Goal: Task Accomplishment & Management: Use online tool/utility

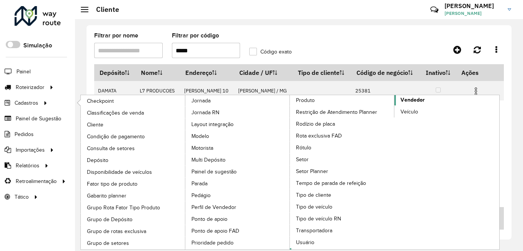
click at [416, 101] on span "Vendedor" at bounding box center [412, 100] width 24 height 8
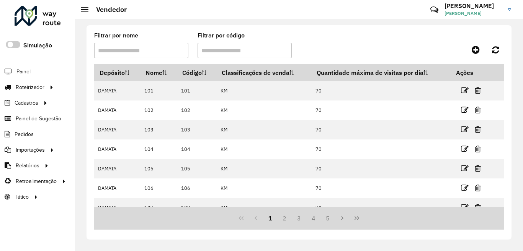
click at [225, 53] on input "Filtrar por código" at bounding box center [244, 50] width 94 height 15
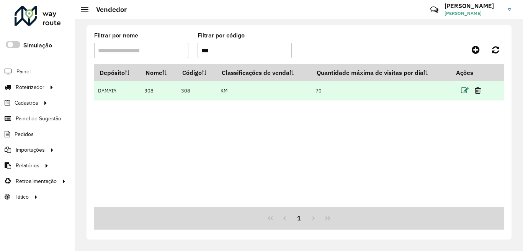
type input "***"
click at [466, 91] on icon at bounding box center [465, 91] width 8 height 8
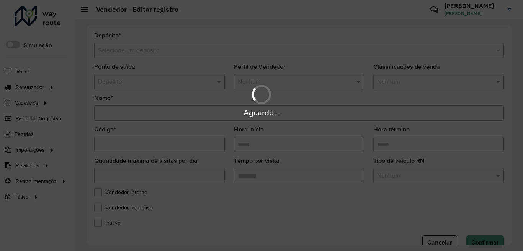
type input "***"
type input "*****"
type input "**"
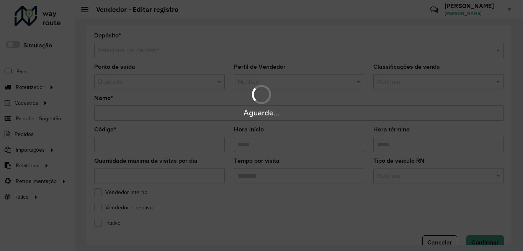
type input "********"
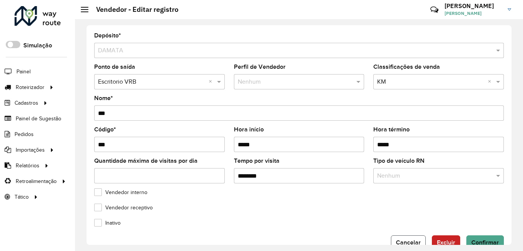
click at [405, 242] on span "Cancelar" at bounding box center [408, 242] width 25 height 7
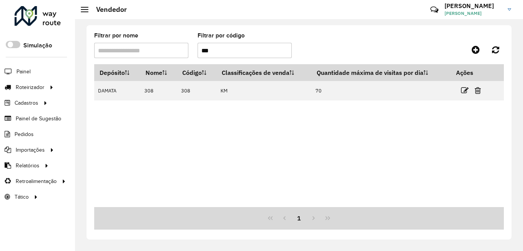
click at [233, 51] on input "***" at bounding box center [244, 50] width 94 height 15
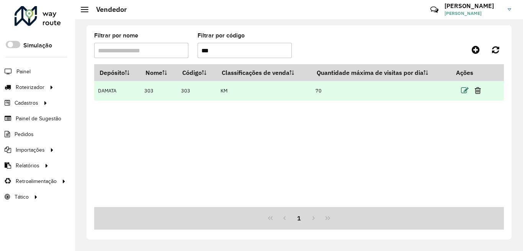
type input "***"
click at [464, 91] on icon at bounding box center [465, 91] width 8 height 8
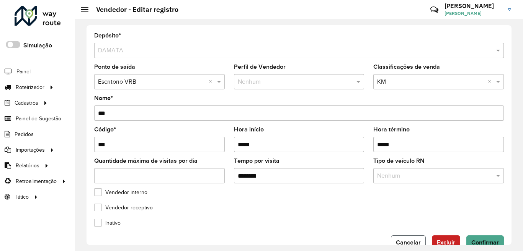
click at [404, 244] on span "Cancelar" at bounding box center [408, 242] width 25 height 7
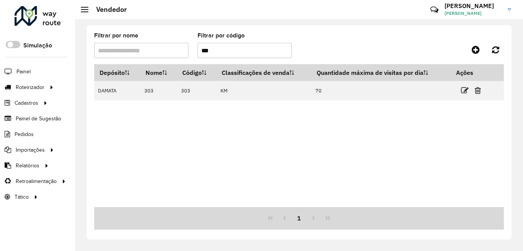
click at [221, 47] on input "***" at bounding box center [244, 50] width 94 height 15
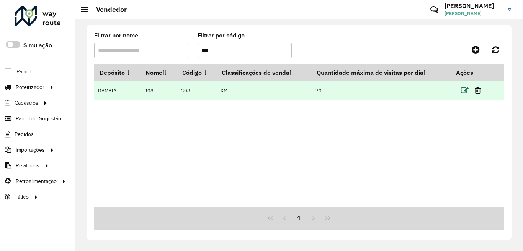
type input "***"
click at [465, 91] on icon at bounding box center [465, 91] width 8 height 8
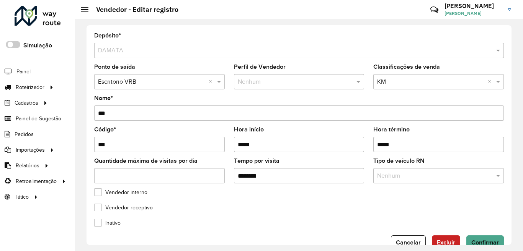
click at [225, 83] on formly-field "Ponto de saída Depósito × Escritorio VRB ×" at bounding box center [160, 79] width 140 height 31
click at [217, 81] on span at bounding box center [220, 81] width 10 height 9
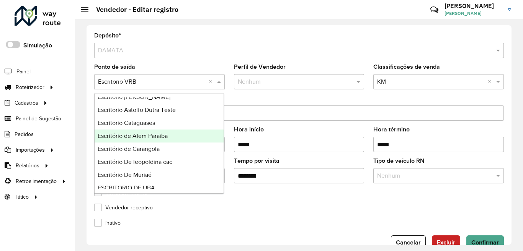
scroll to position [12, 0]
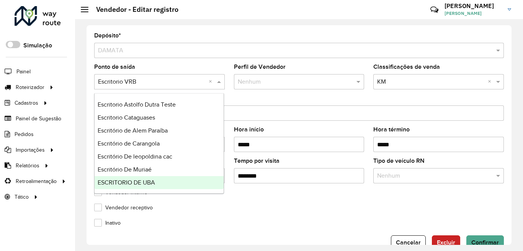
click at [166, 181] on div "ESCRITORIO DE UBA" at bounding box center [158, 182] width 129 height 13
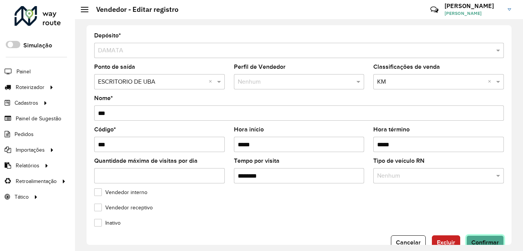
click at [482, 241] on span "Confirmar" at bounding box center [485, 242] width 28 height 7
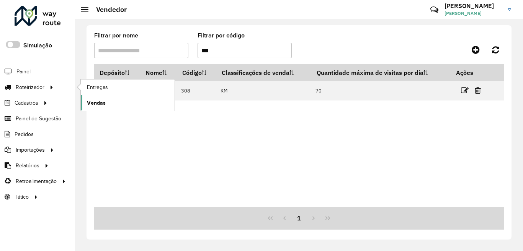
click at [104, 101] on span "Vendas" at bounding box center [96, 103] width 19 height 8
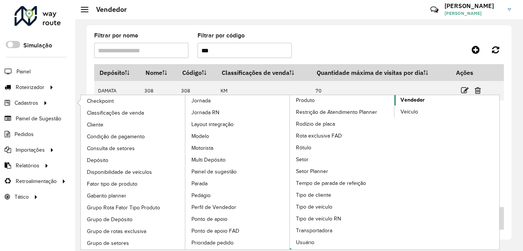
click at [402, 102] on span "Vendedor" at bounding box center [412, 100] width 24 height 8
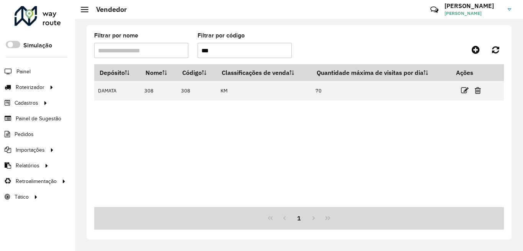
click at [216, 50] on input "***" at bounding box center [244, 50] width 94 height 15
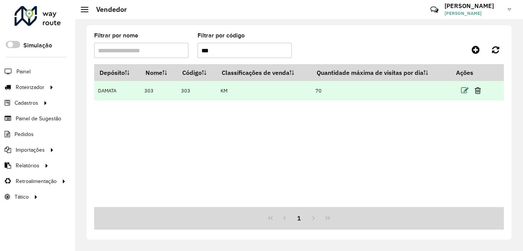
type input "***"
click at [463, 90] on icon at bounding box center [465, 91] width 8 height 8
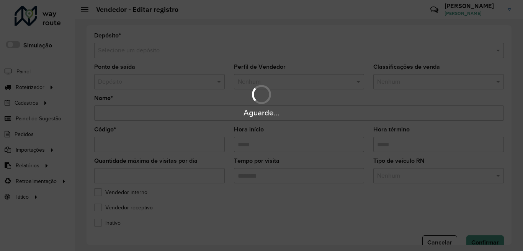
type input "***"
type input "*****"
type input "**"
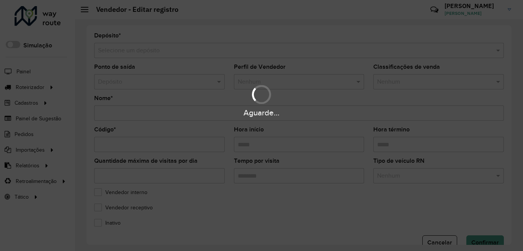
type input "********"
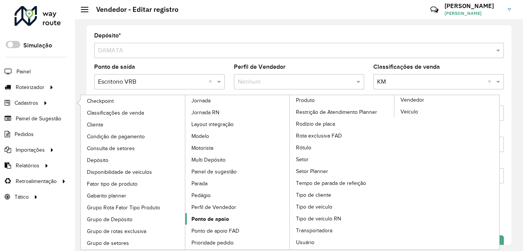
click at [208, 221] on span "Ponto de apoio" at bounding box center [209, 219] width 37 height 8
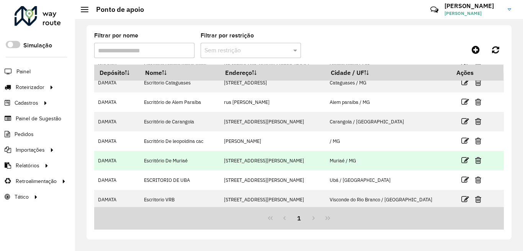
scroll to position [49, 0]
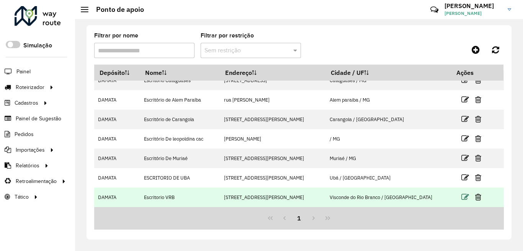
click at [461, 196] on icon at bounding box center [465, 198] width 8 height 8
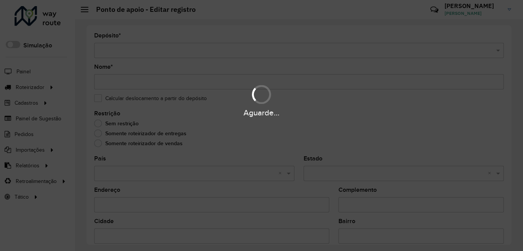
type input "**********"
type input "*********"
type input "********"
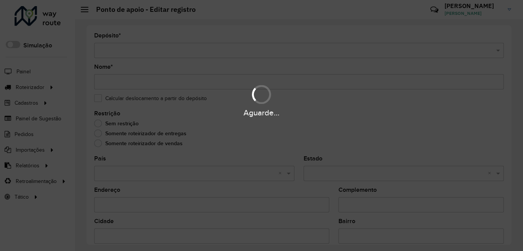
type input "********"
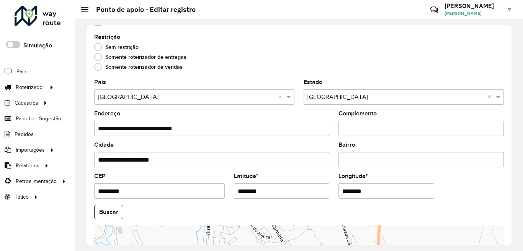
scroll to position [153, 0]
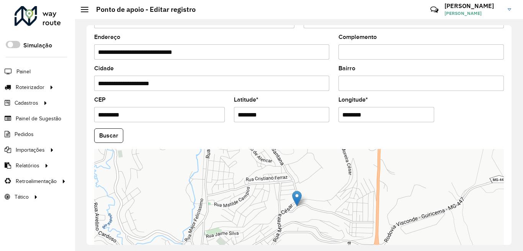
click at [516, 165] on div "**********" at bounding box center [299, 135] width 448 height 232
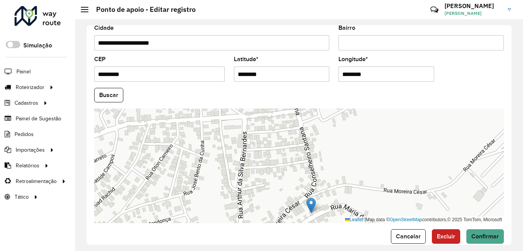
scroll to position [206, 0]
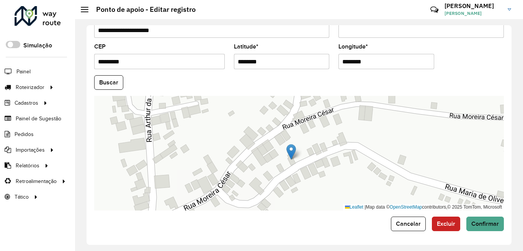
drag, startPoint x: 334, startPoint y: 160, endPoint x: 331, endPoint y: 80, distance: 80.8
click at [331, 80] on formly-group "**********" at bounding box center [299, 80] width 418 height 261
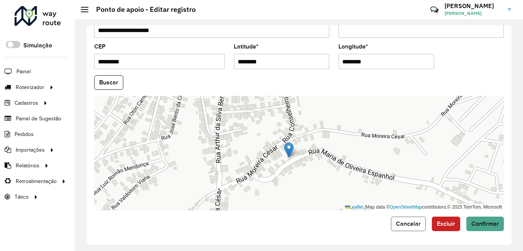
click at [408, 227] on button "Cancelar" at bounding box center [408, 224] width 35 height 15
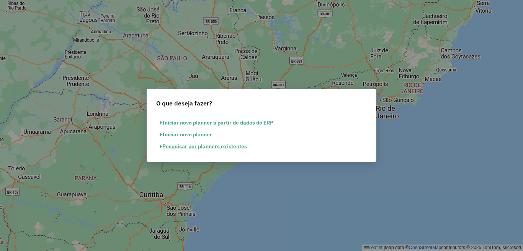
click at [192, 144] on button "Pesquisar por planners existentes" at bounding box center [203, 147] width 94 height 12
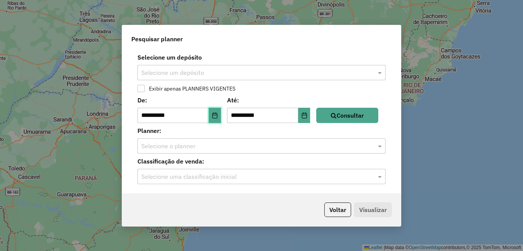
click at [220, 119] on button "Choose Date" at bounding box center [214, 115] width 12 height 15
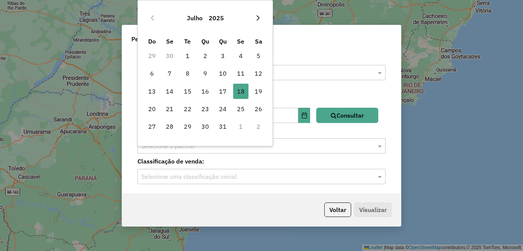
click at [257, 17] on icon "Next Month" at bounding box center [258, 18] width 6 height 6
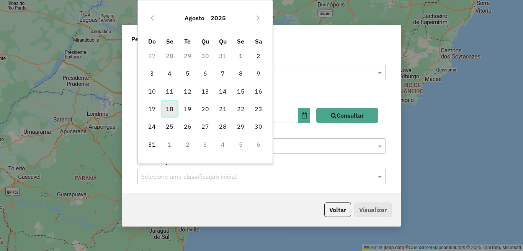
click at [168, 109] on span "18" at bounding box center [169, 108] width 15 height 15
type input "**********"
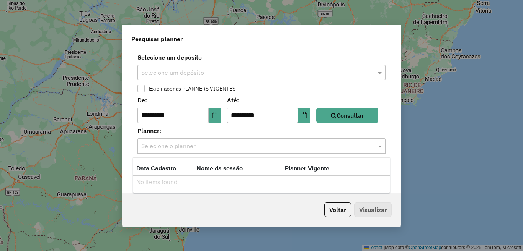
click at [174, 144] on input "text" at bounding box center [253, 146] width 225 height 9
click at [176, 144] on input "text" at bounding box center [253, 146] width 225 height 9
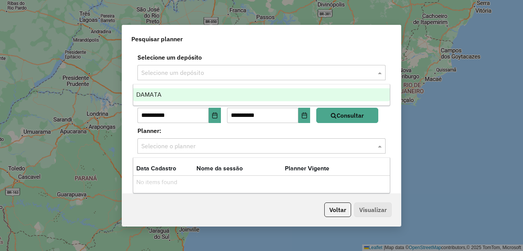
click at [192, 72] on input "text" at bounding box center [253, 72] width 225 height 9
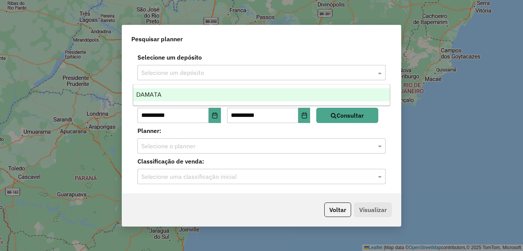
click at [187, 97] on div "DAMATA" at bounding box center [261, 94] width 256 height 13
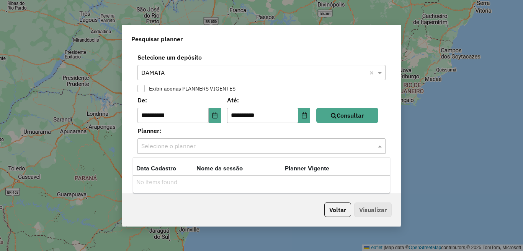
click at [166, 147] on input "text" at bounding box center [253, 146] width 225 height 9
click at [354, 114] on button "Consultar" at bounding box center [347, 115] width 62 height 15
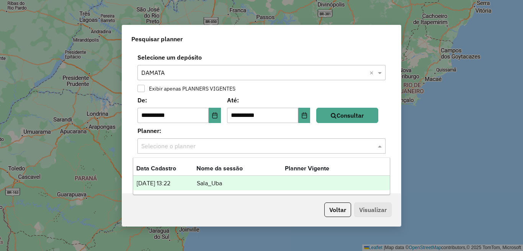
click at [171, 146] on input "text" at bounding box center [253, 146] width 225 height 9
click at [171, 183] on td "[DATE] 13:22" at bounding box center [166, 184] width 60 height 10
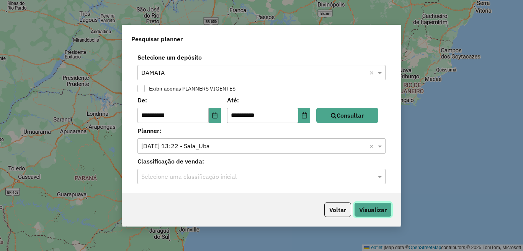
click at [383, 208] on button "Visualizar" at bounding box center [372, 210] width 37 height 15
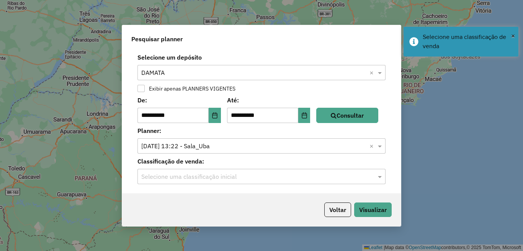
click at [208, 175] on input "text" at bounding box center [253, 177] width 225 height 9
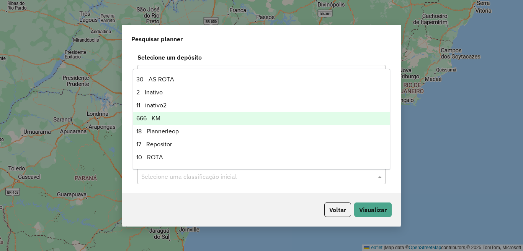
click at [166, 120] on div "666 - KM" at bounding box center [261, 118] width 256 height 13
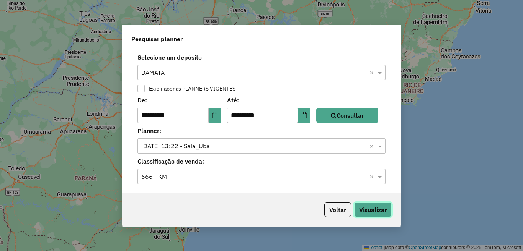
click at [372, 216] on button "Visualizar" at bounding box center [372, 210] width 37 height 15
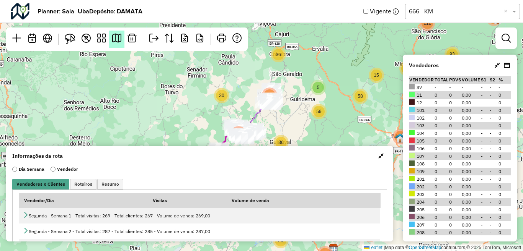
click at [120, 38] on em at bounding box center [116, 38] width 9 height 9
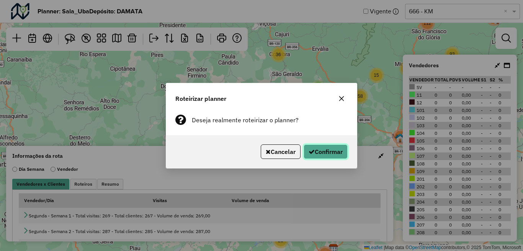
click at [331, 151] on button "Confirmar" at bounding box center [325, 152] width 44 height 15
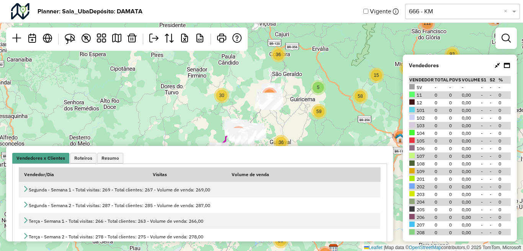
scroll to position [77, 0]
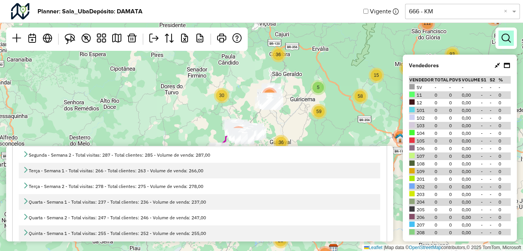
click at [508, 41] on em at bounding box center [505, 38] width 9 height 9
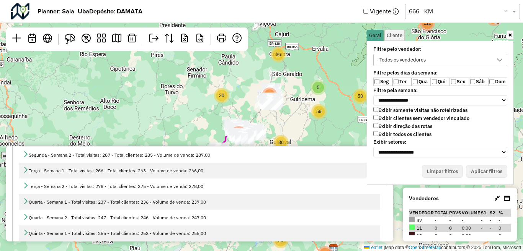
click at [397, 60] on div "Todos os vendedores" at bounding box center [402, 59] width 52 height 11
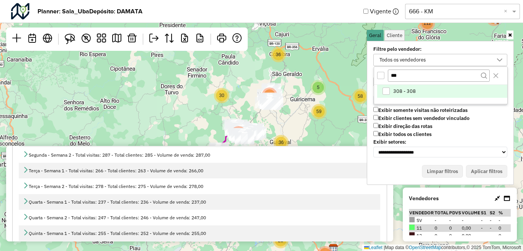
type input "***"
click at [408, 89] on span "308 - 308" at bounding box center [404, 91] width 23 height 6
click at [484, 170] on button "Aplicar filtros" at bounding box center [486, 171] width 41 height 13
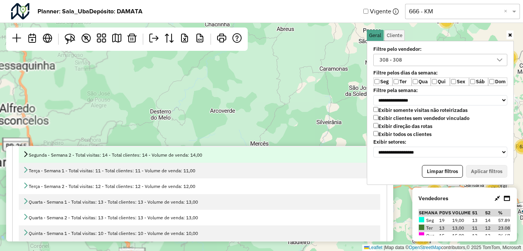
scroll to position [0, 0]
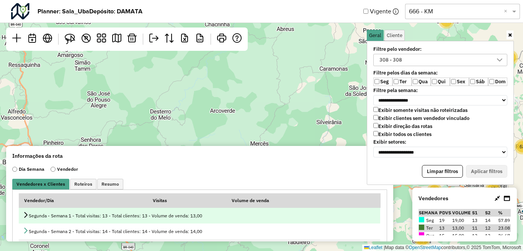
click at [26, 215] on icon at bounding box center [26, 215] width 6 height 6
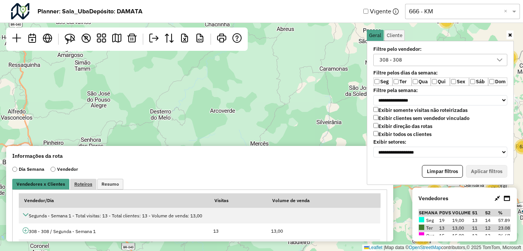
click at [81, 185] on span "Roteiros" at bounding box center [83, 184] width 18 height 5
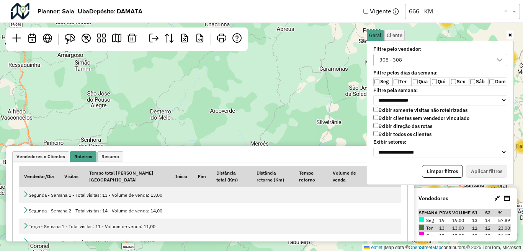
scroll to position [38, 0]
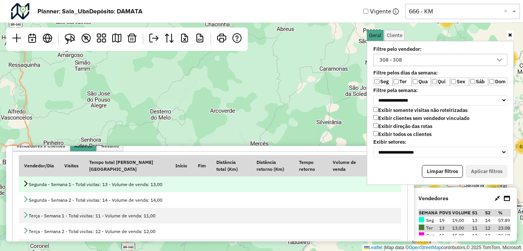
click at [26, 185] on icon at bounding box center [26, 184] width 6 height 6
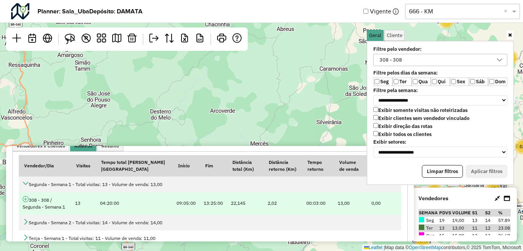
click at [25, 200] on icon at bounding box center [26, 199] width 6 height 6
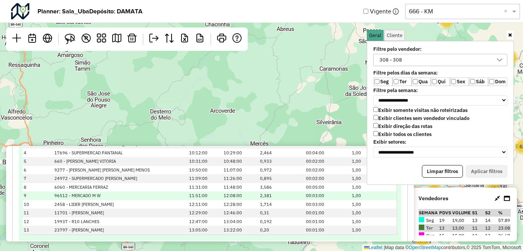
scroll to position [230, 0]
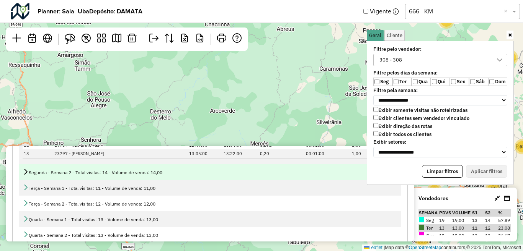
click at [26, 173] on icon at bounding box center [26, 172] width 6 height 6
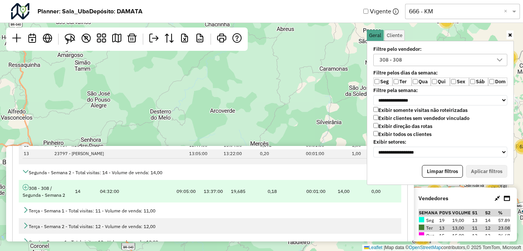
click at [25, 188] on icon at bounding box center [26, 187] width 6 height 6
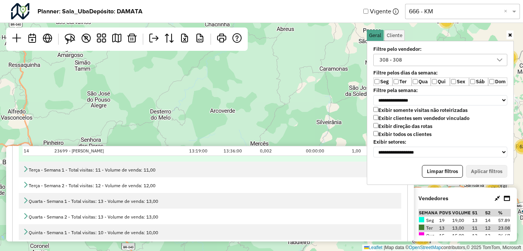
scroll to position [421, 0]
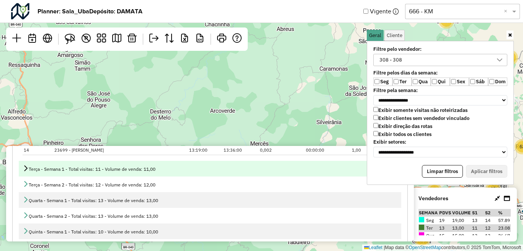
click at [26, 169] on icon at bounding box center [26, 168] width 6 height 6
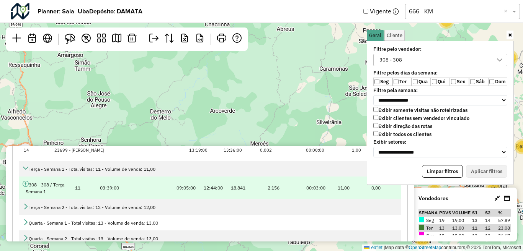
click at [25, 184] on icon at bounding box center [26, 184] width 6 height 6
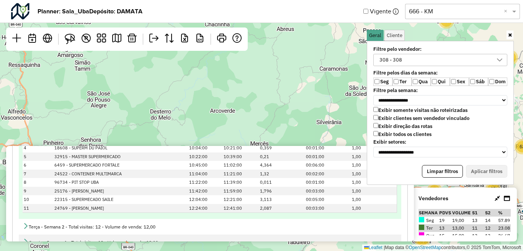
scroll to position [536, 0]
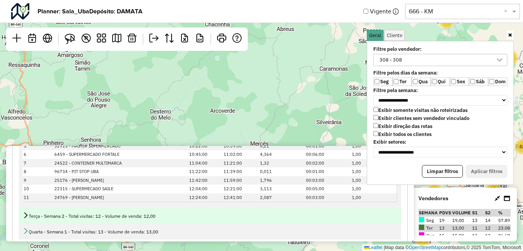
click at [26, 217] on icon at bounding box center [26, 215] width 6 height 6
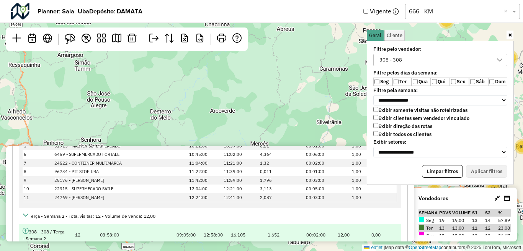
click at [25, 230] on icon at bounding box center [26, 231] width 6 height 6
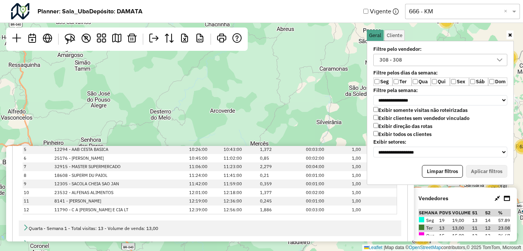
scroll to position [727, 0]
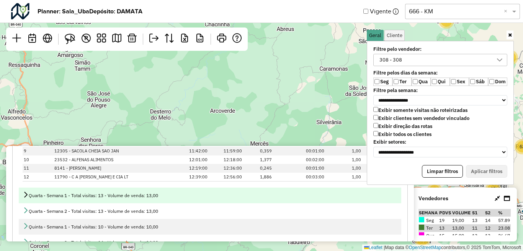
click at [24, 195] on icon at bounding box center [26, 195] width 6 height 6
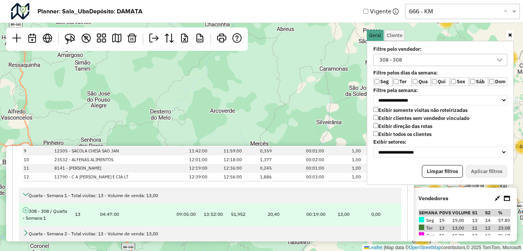
click at [24, 210] on icon at bounding box center [26, 210] width 6 height 6
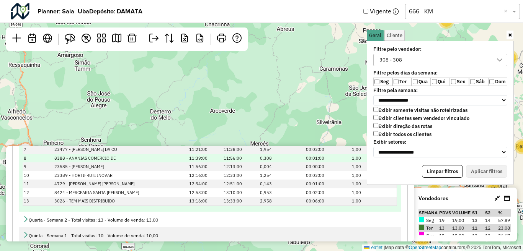
scroll to position [941, 0]
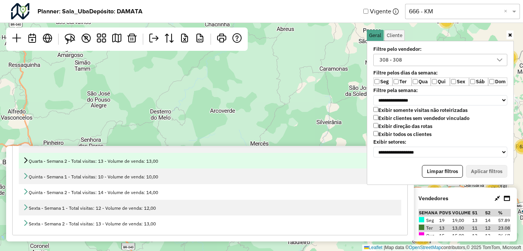
click at [25, 164] on link at bounding box center [26, 161] width 6 height 6
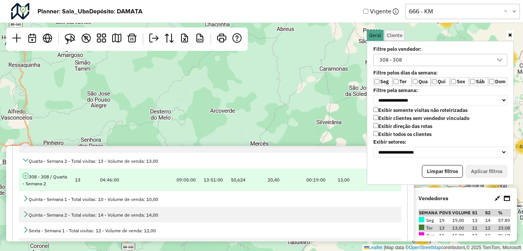
click at [26, 176] on icon at bounding box center [26, 176] width 6 height 6
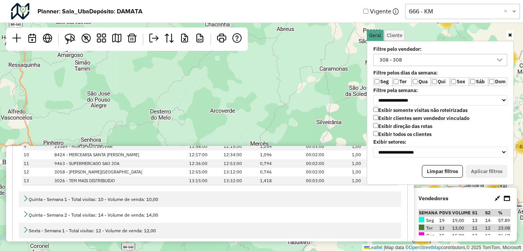
scroll to position [1094, 0]
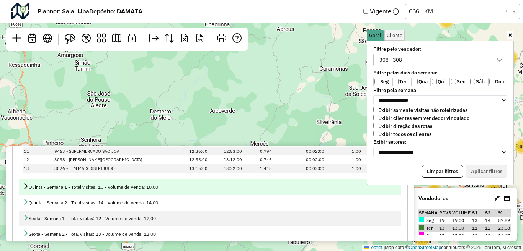
click at [28, 187] on icon at bounding box center [26, 186] width 6 height 6
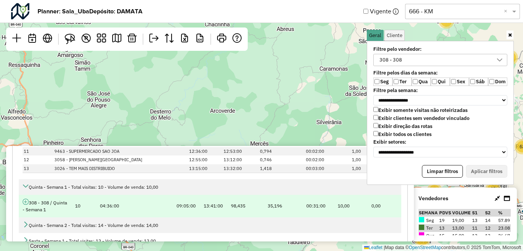
click at [24, 203] on icon at bounding box center [26, 202] width 6 height 6
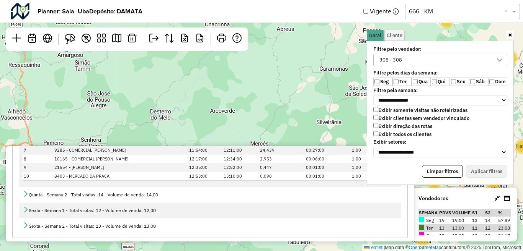
scroll to position [1242, 0]
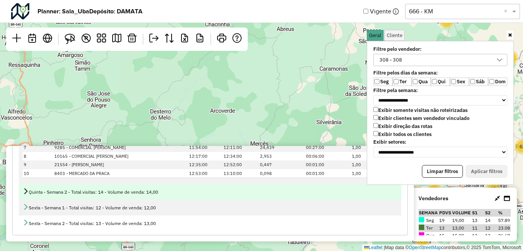
click at [28, 192] on icon at bounding box center [26, 191] width 6 height 6
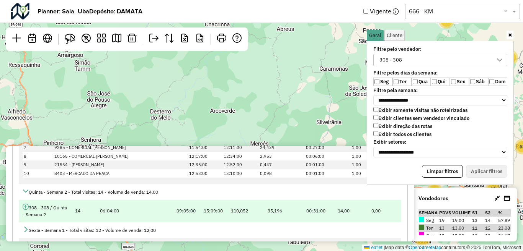
click at [26, 207] on icon at bounding box center [26, 207] width 6 height 6
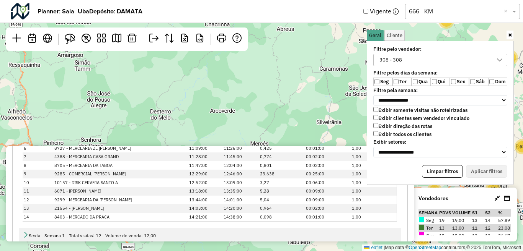
scroll to position [1395, 0]
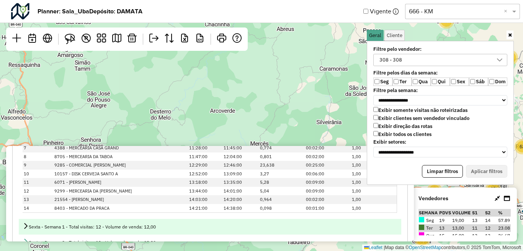
click at [26, 228] on icon at bounding box center [26, 226] width 6 height 6
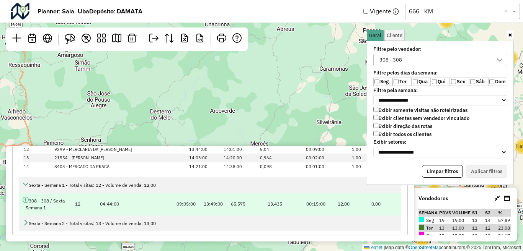
click at [24, 202] on icon at bounding box center [26, 200] width 6 height 6
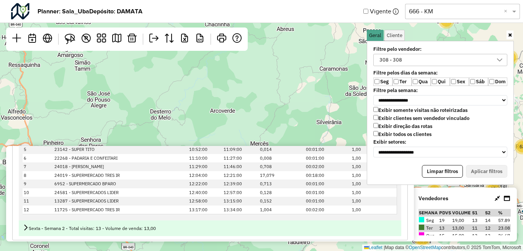
scroll to position [1569, 0]
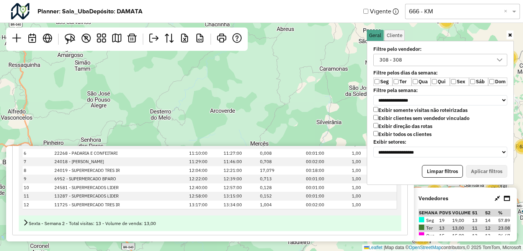
click at [26, 221] on icon at bounding box center [26, 223] width 6 height 6
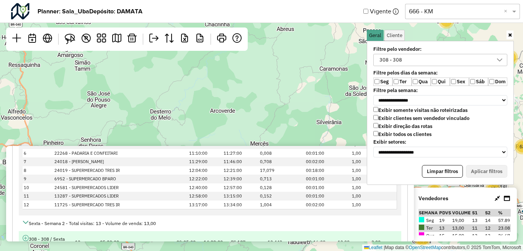
click at [25, 237] on icon at bounding box center [26, 238] width 6 height 6
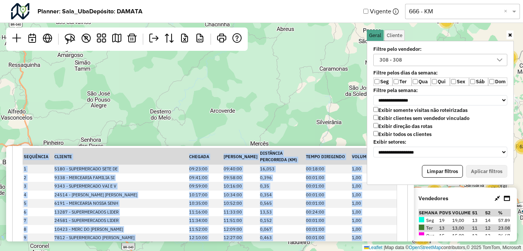
scroll to position [1733, 0]
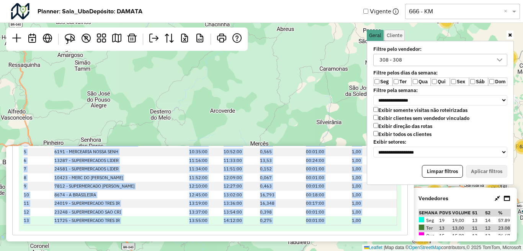
drag, startPoint x: 29, startPoint y: 184, endPoint x: 370, endPoint y: 223, distance: 343.0
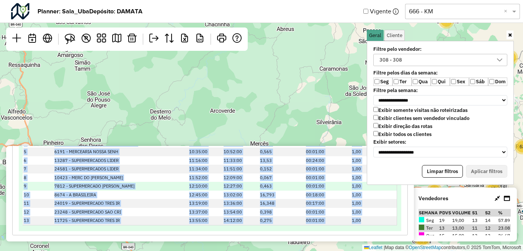
copy tbody "Loremip - Dolors 9 - Ametc adipisc: 70 - Elitse do eiusm: 61,66 370 - 330 / Tem…"
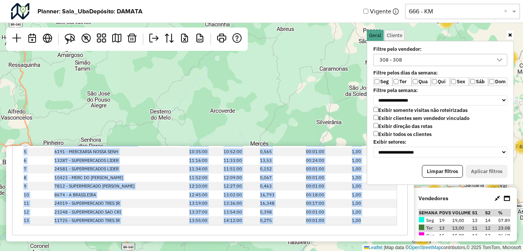
click at [274, 93] on div "4 5 3 27 35 4 31 2 2 7 32 115 4 12 73 351 15 3 4 30 21 292 15 58 78 9 57 8 48 5…" at bounding box center [261, 125] width 523 height 251
click at [512, 36] on link at bounding box center [509, 35] width 7 height 9
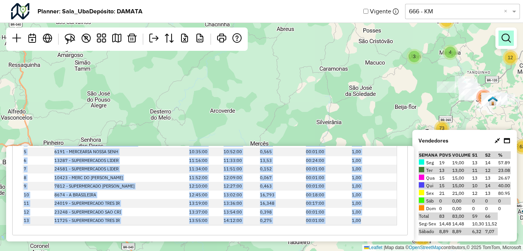
click at [502, 37] on em at bounding box center [505, 38] width 9 height 9
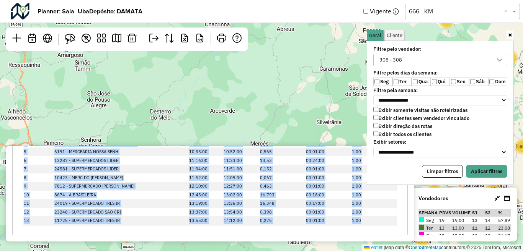
click at [371, 81] on div "Seg Ter Qua Qui Sex Sáb Dom" at bounding box center [439, 82] width 143 height 8
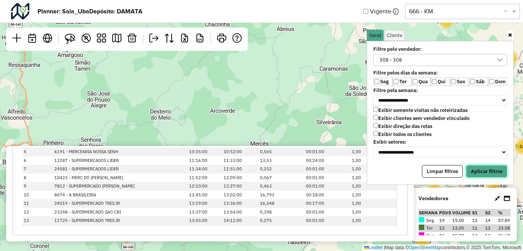
click at [482, 173] on button "Aplicar filtros" at bounding box center [486, 171] width 41 height 13
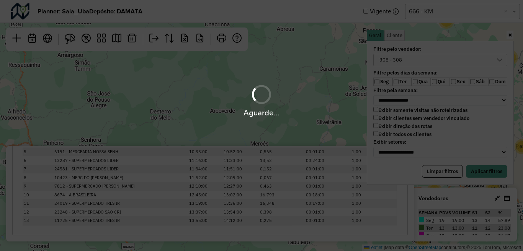
click at [509, 33] on div "Aguarde..." at bounding box center [261, 125] width 523 height 251
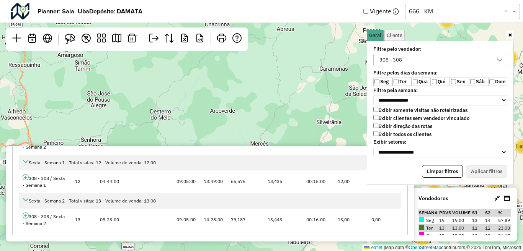
click at [251, 97] on div "2 3 3 2 4 4 4 9 5 4 2 3 3 15 2 19 9 4 25 8 33 35 24 9 18 20 9 15 21 62 2 23 23 …" at bounding box center [261, 125] width 523 height 251
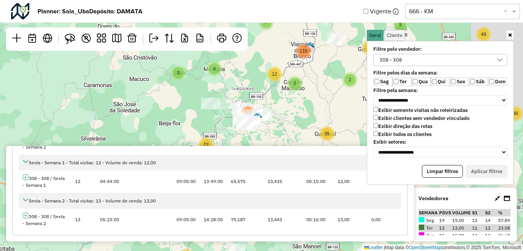
drag, startPoint x: 252, startPoint y: 101, endPoint x: 16, endPoint y: 117, distance: 236.2
click at [16, 117] on div "2 3 3 2 4 4 4 9 5 4 2 3 3 15 2 19 9 4 25 8 33 35 24 9 18 20 9 15 21 62 2 23 23 …" at bounding box center [261, 125] width 523 height 251
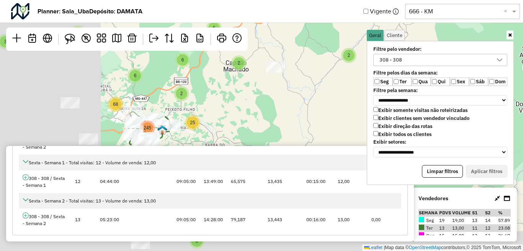
drag, startPoint x: 131, startPoint y: 120, endPoint x: 272, endPoint y: 89, distance: 144.5
click at [300, 90] on div "3 5 3 27 35 4 5 25 2 2 3 4 32 4 6 104 4 6 6 12 59 2 5 6 25 68 245 15 30 15 58 1…" at bounding box center [261, 125] width 523 height 251
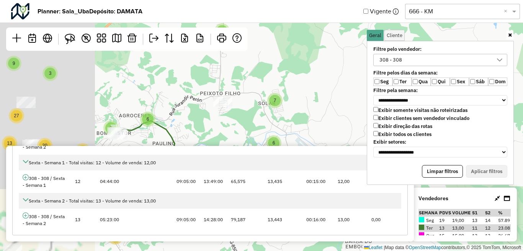
drag, startPoint x: 158, startPoint y: 111, endPoint x: 332, endPoint y: 68, distance: 178.9
click at [332, 68] on div "7 7 21 2 4 26 4 2 3 3 2 2 2 3 5 4 4 3 3 4 10 30 2 2 6 2 6 7 8 2 2 3 4 3 9 9 5 1…" at bounding box center [261, 125] width 523 height 251
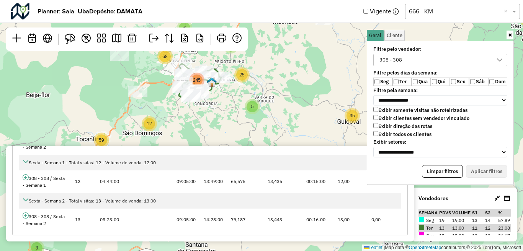
drag, startPoint x: 219, startPoint y: 109, endPoint x: 247, endPoint y: 72, distance: 47.0
click at [247, 72] on div "3 5 3 27 35 4 5 25 2 2 3 4 32 4 6 104 4 6 6 12 59 2 5 6 25 68 245 15 58 16 62 9…" at bounding box center [261, 125] width 523 height 251
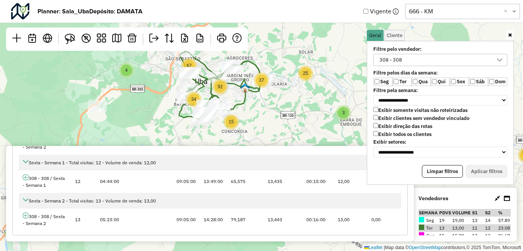
drag, startPoint x: 228, startPoint y: 105, endPoint x: 245, endPoint y: 125, distance: 26.1
click at [239, 132] on div "3 35 2 2 3 3 8 20 73 4 2 3 4 2 4 8 5 4 50 2 3 6 25 4 5 16 43 15 67 37 92 34 5 4…" at bounding box center [261, 125] width 523 height 251
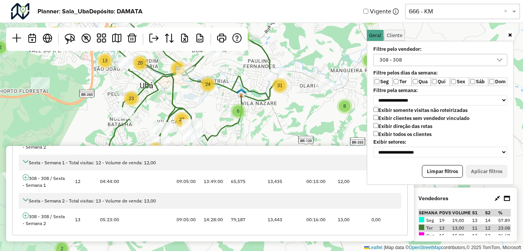
drag, startPoint x: 254, startPoint y: 102, endPoint x: 261, endPoint y: 118, distance: 16.8
click at [261, 118] on div "7 7 21 2 3 2 2 2 3 5 4 4 3 3 4 10 30 2 2 6 2 6 7 8 2 2 3 4 3 9 9 5 10 19 2 13 7…" at bounding box center [261, 125] width 523 height 251
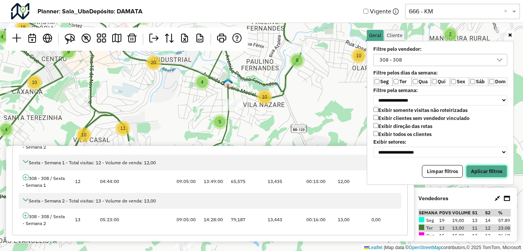
click at [486, 169] on button "Aplicar filtros" at bounding box center [486, 171] width 41 height 13
